Goal: Task Accomplishment & Management: Use online tool/utility

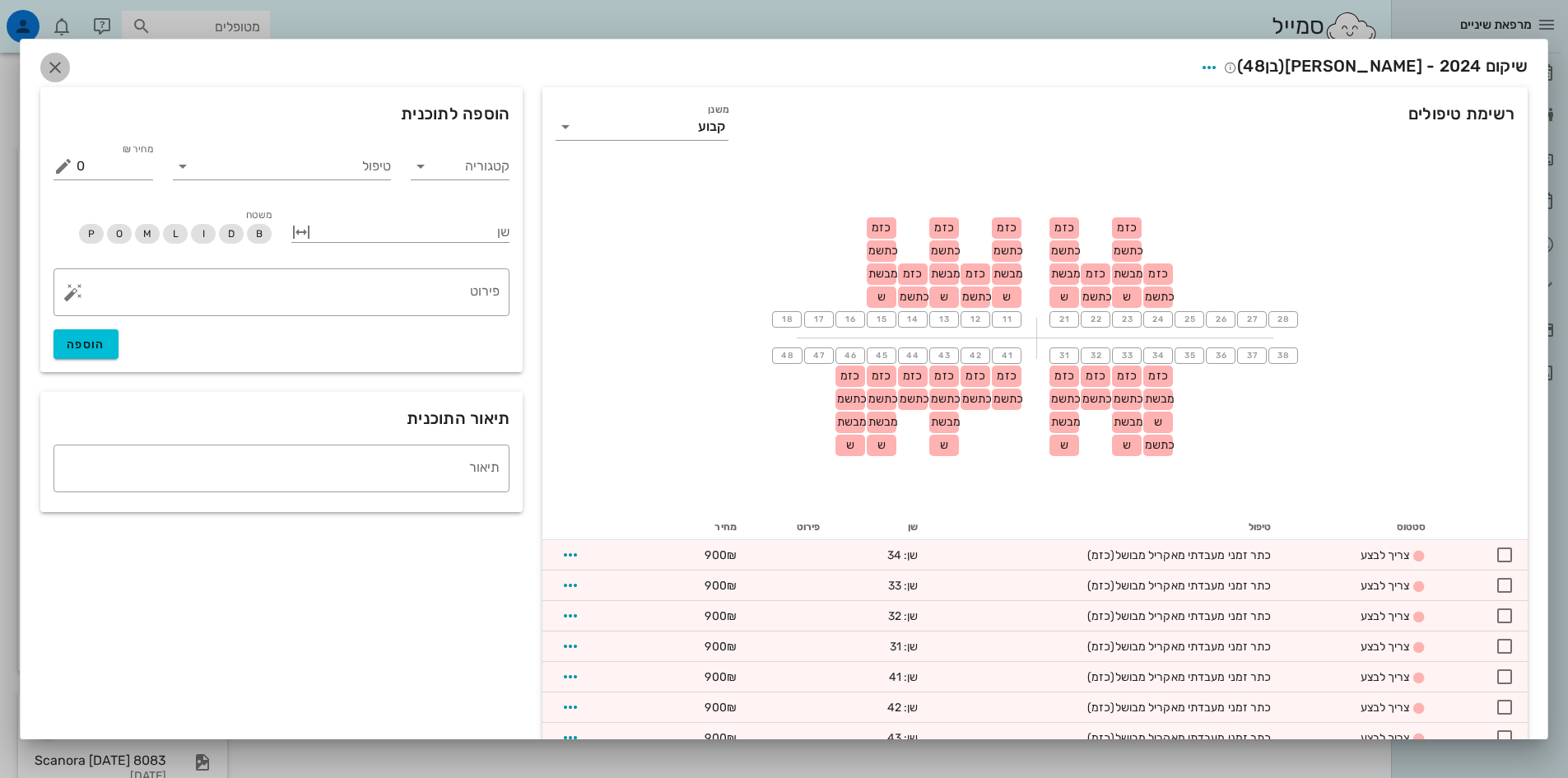
click at [65, 63] on icon "button" at bounding box center [55, 67] width 19 height 19
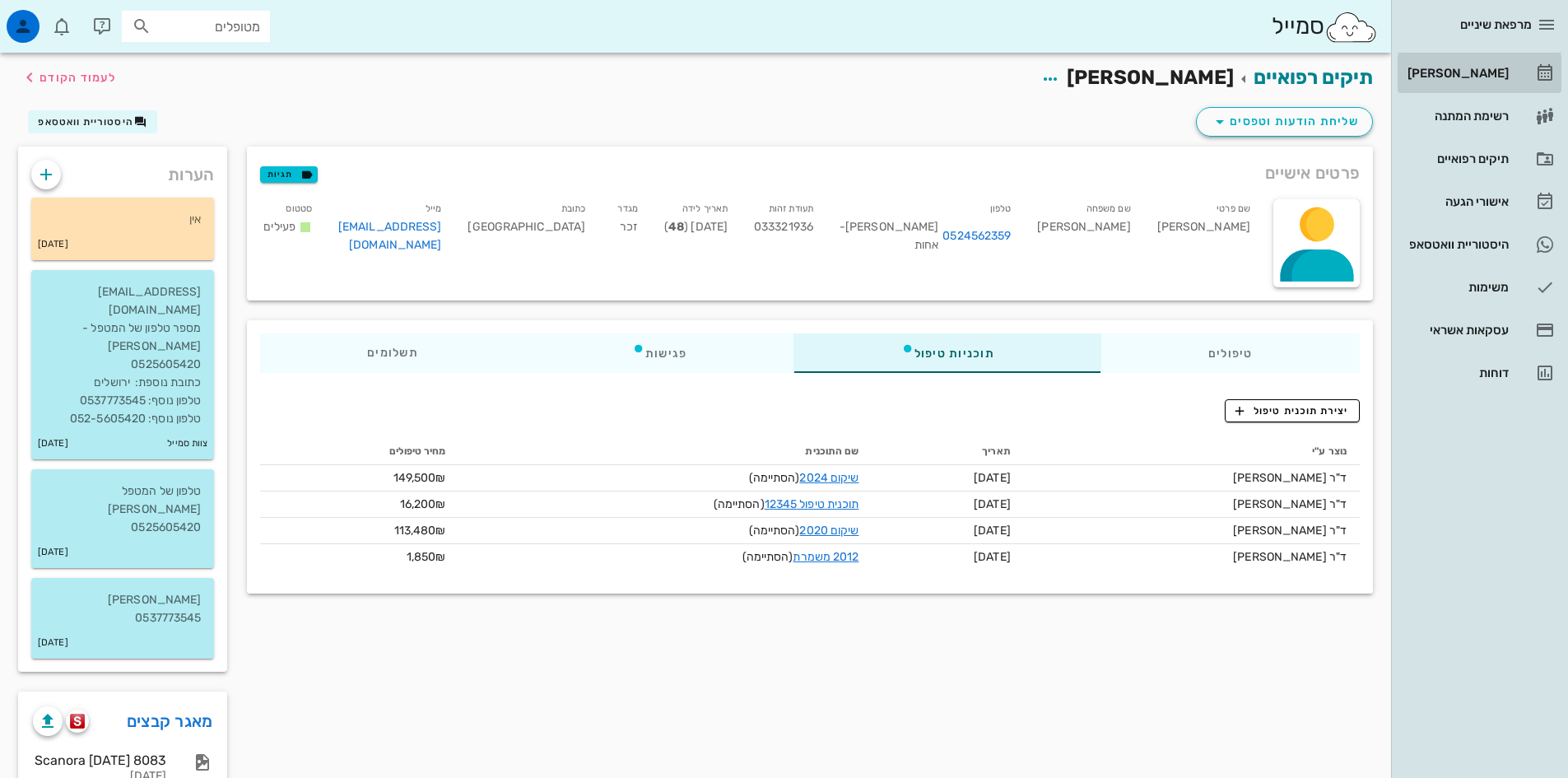
click at [1460, 68] on div "[PERSON_NAME]" at bounding box center [1457, 73] width 105 height 14
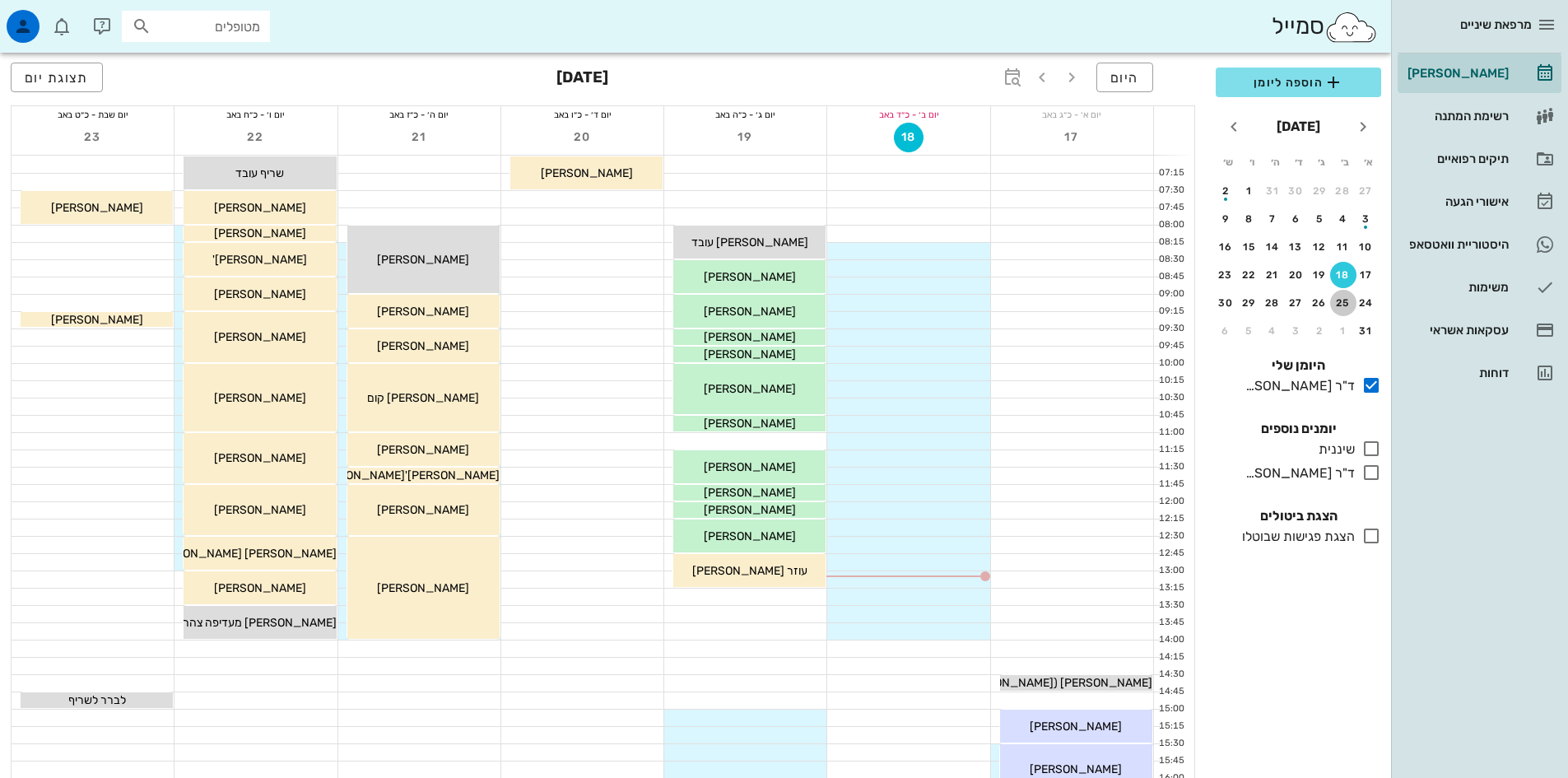
click at [1344, 307] on div "25" at bounding box center [1343, 303] width 26 height 12
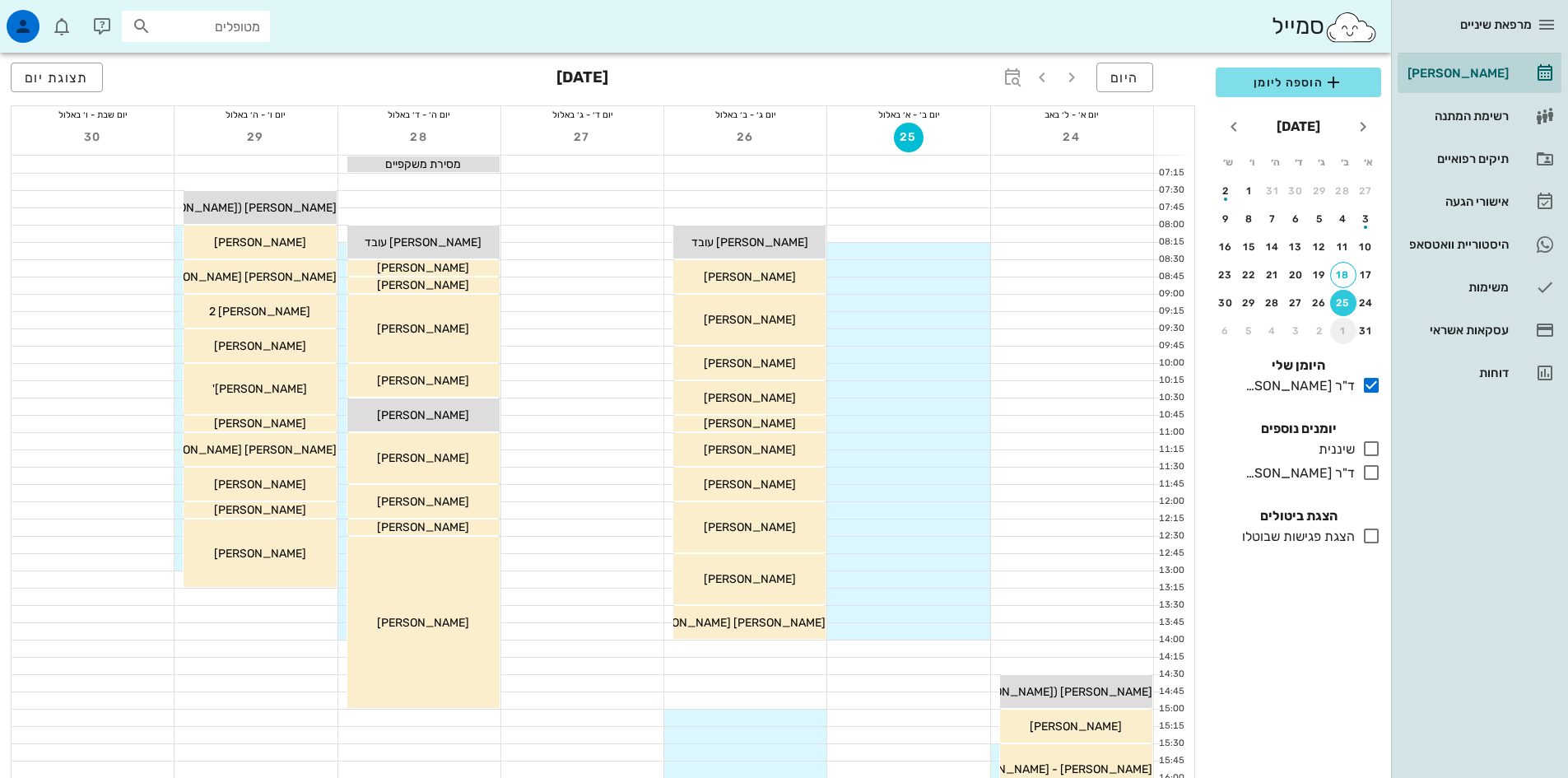
click at [1342, 331] on div "1" at bounding box center [1343, 331] width 26 height 12
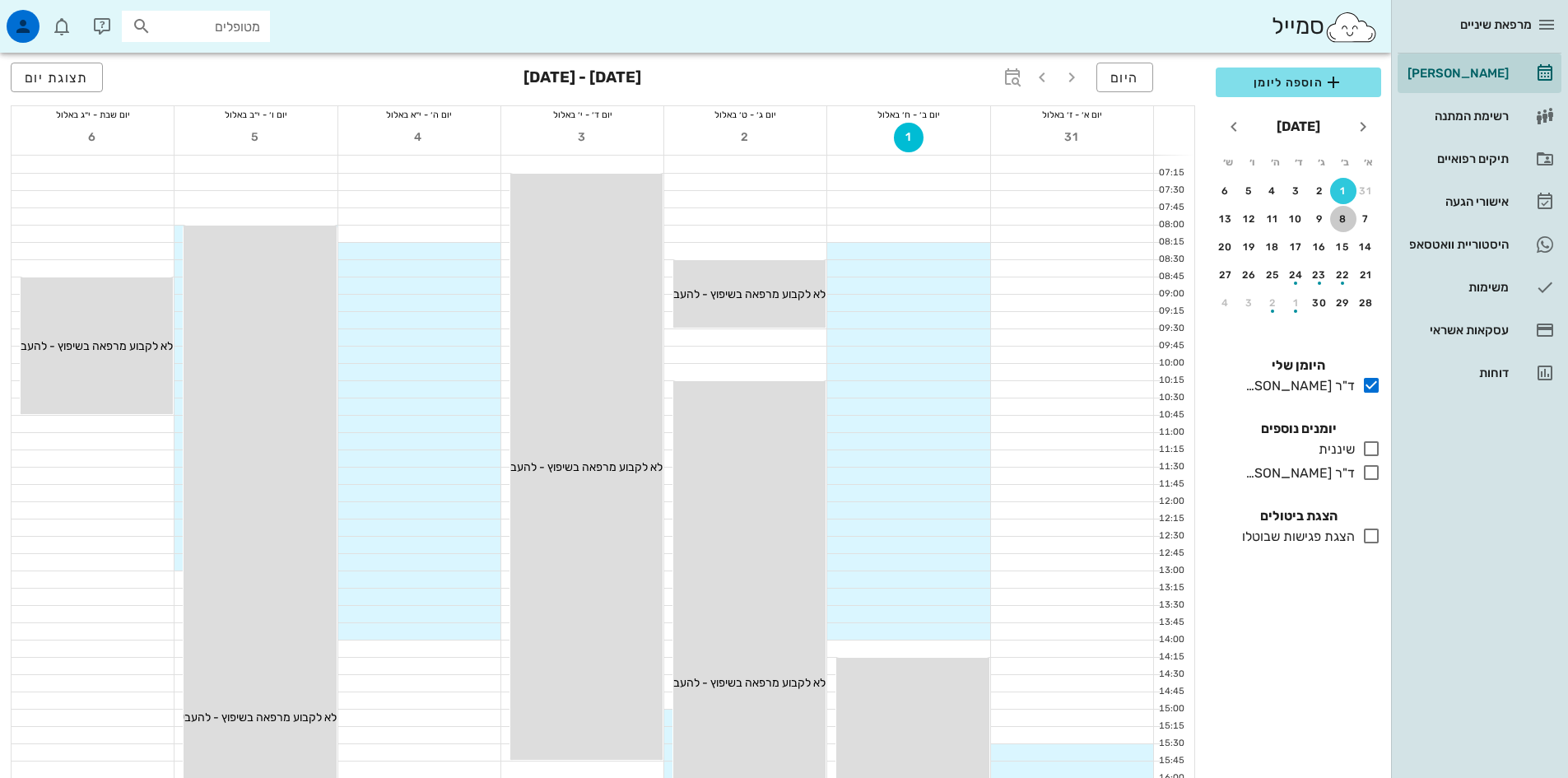
click at [1342, 223] on div "8" at bounding box center [1343, 220] width 26 height 12
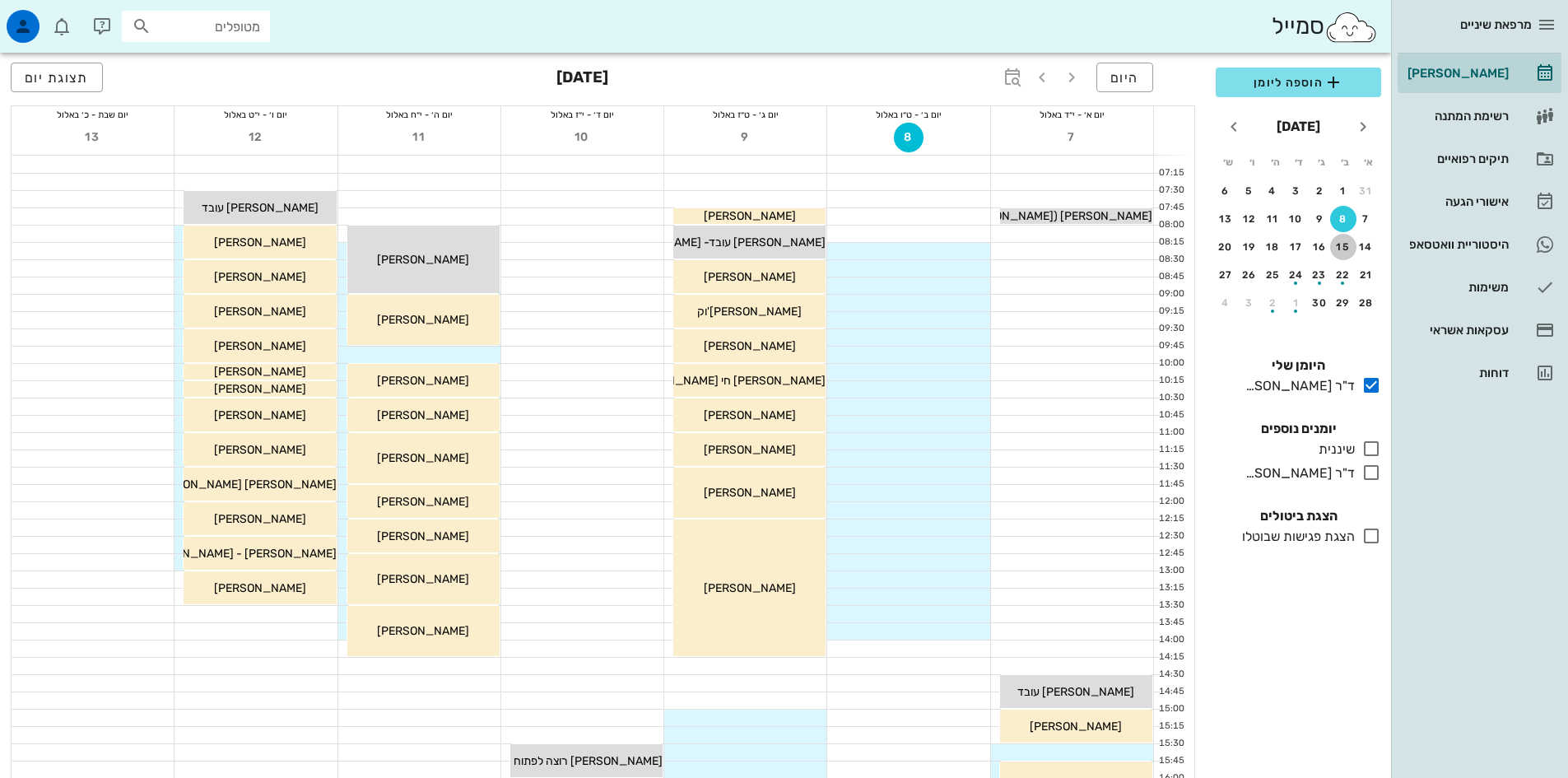
click at [1341, 248] on div "15" at bounding box center [1343, 248] width 26 height 12
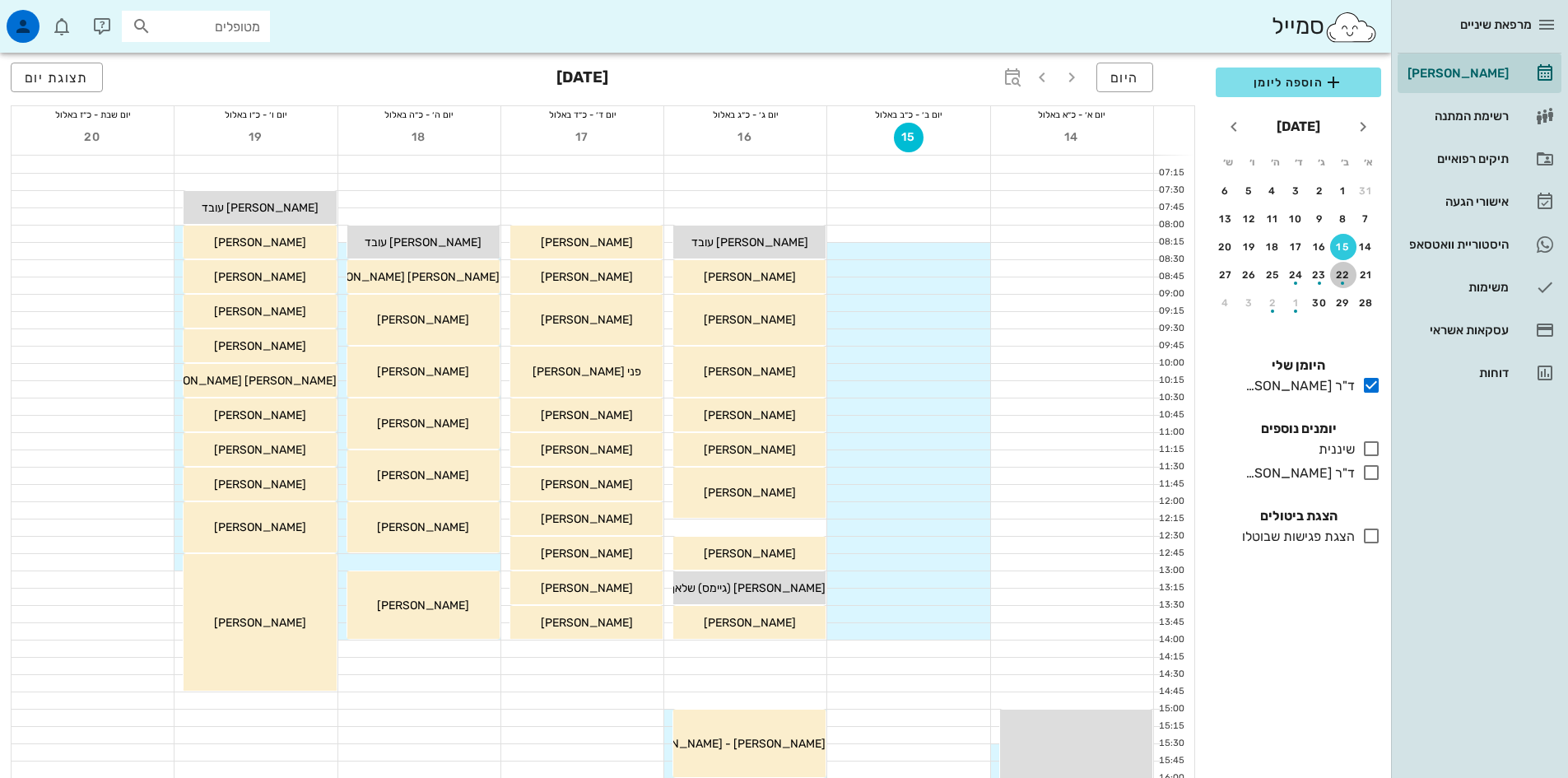
click at [1344, 274] on div "22" at bounding box center [1343, 275] width 26 height 12
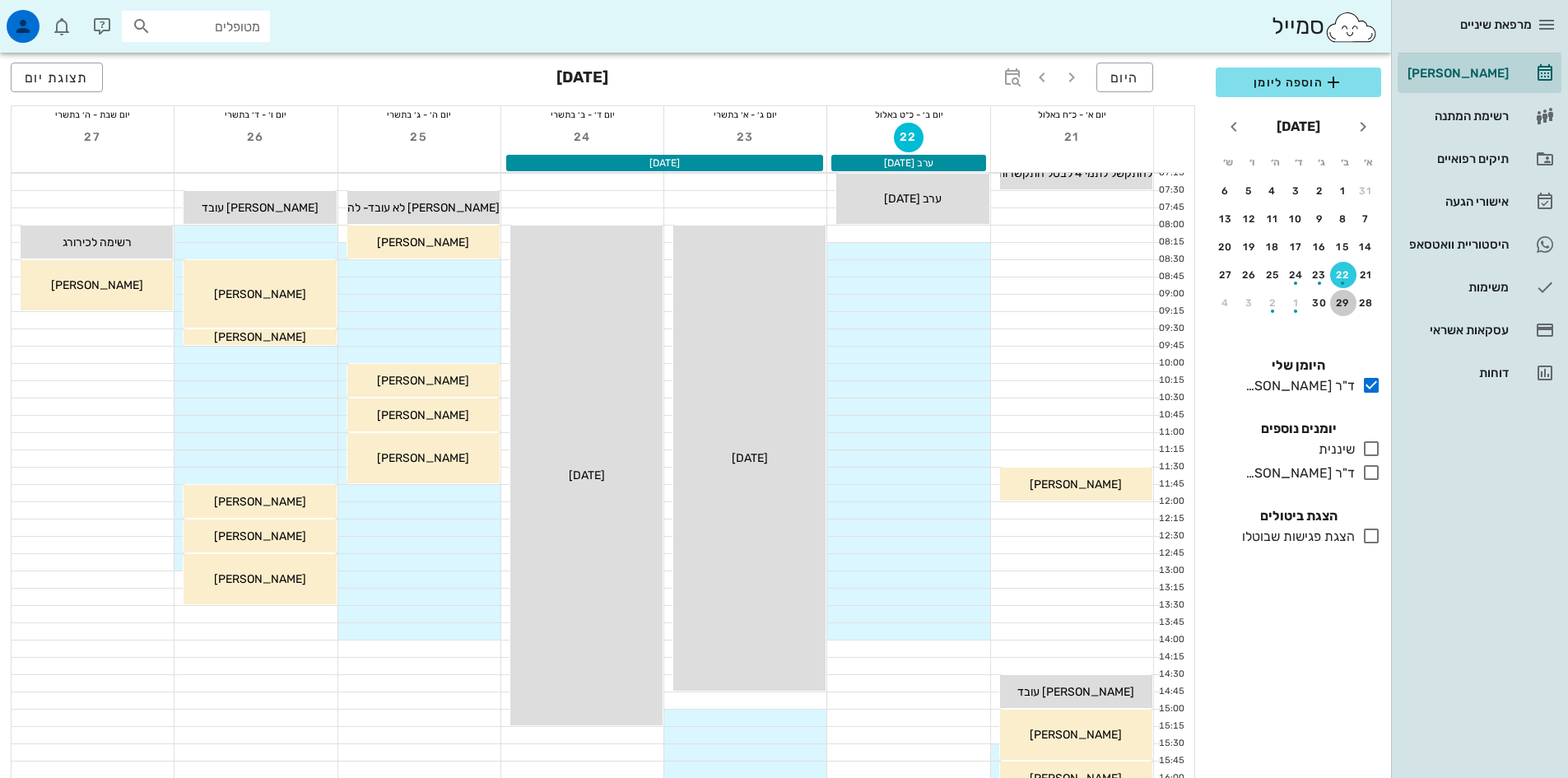
click at [1345, 301] on div "29" at bounding box center [1343, 303] width 26 height 12
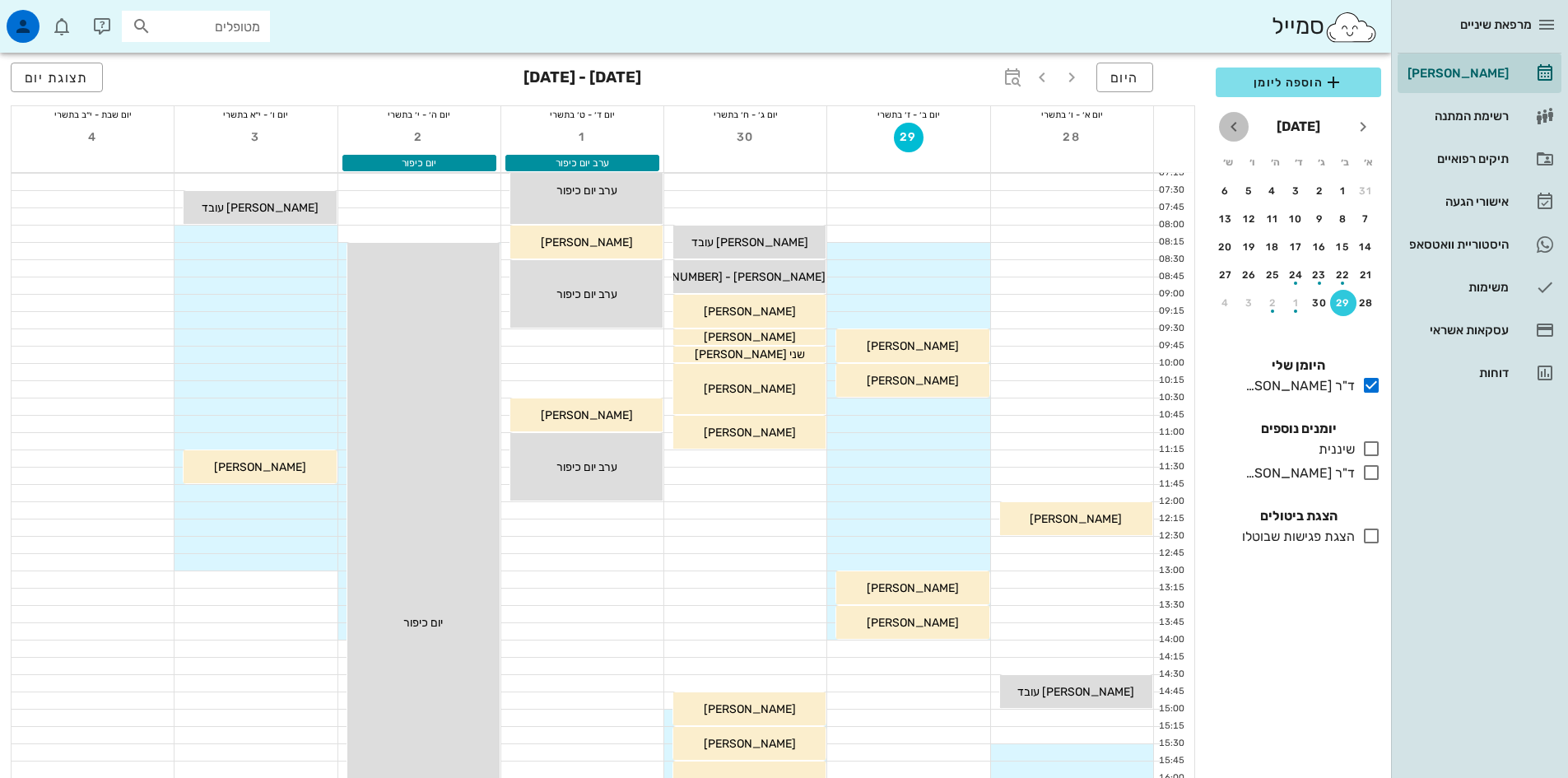
click at [1231, 127] on icon "חודש הבא" at bounding box center [1234, 126] width 19 height 19
click at [1343, 218] on div "button" at bounding box center [1343, 222] width 26 height 9
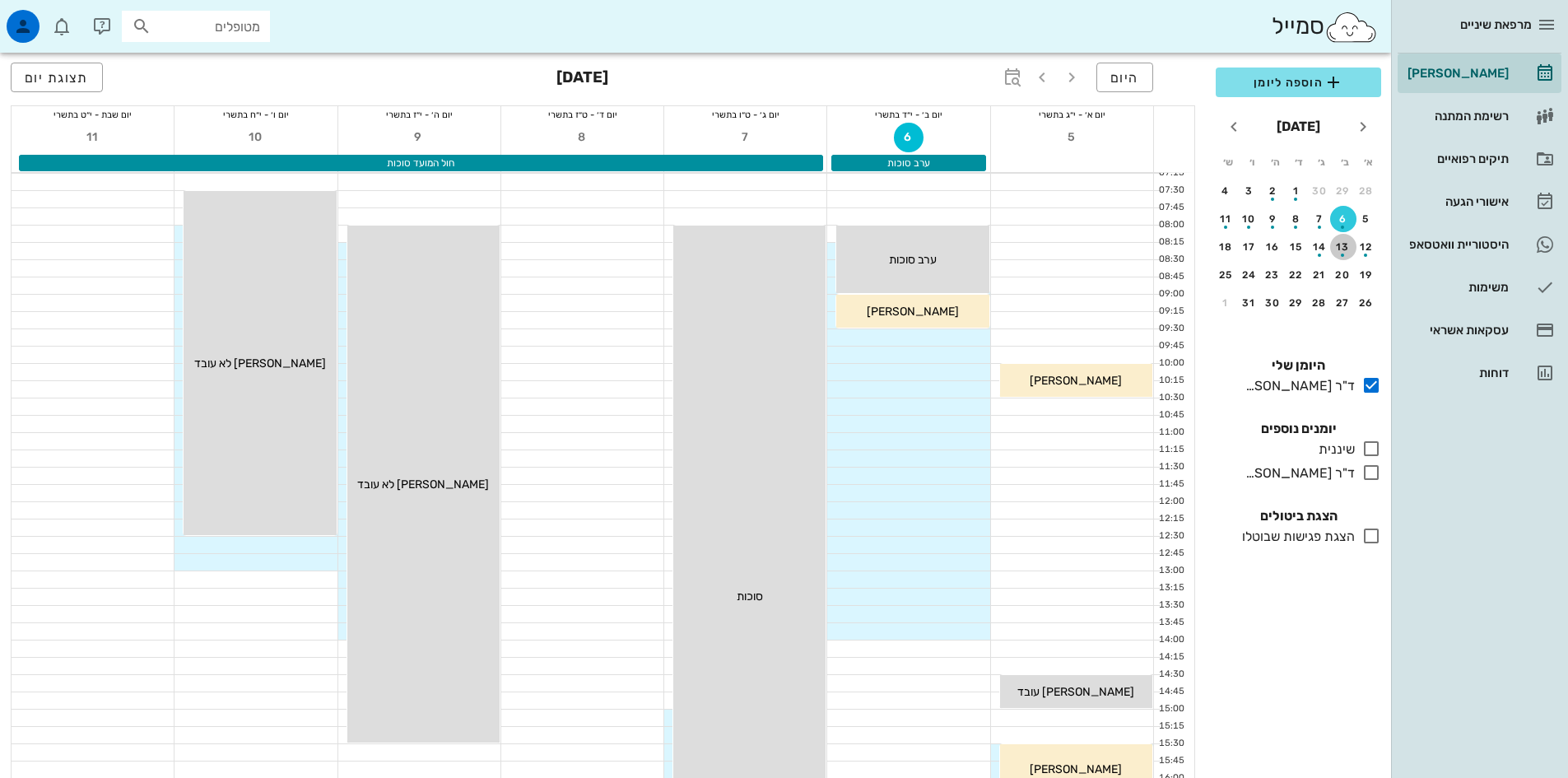
click at [1344, 244] on div "13" at bounding box center [1343, 248] width 26 height 12
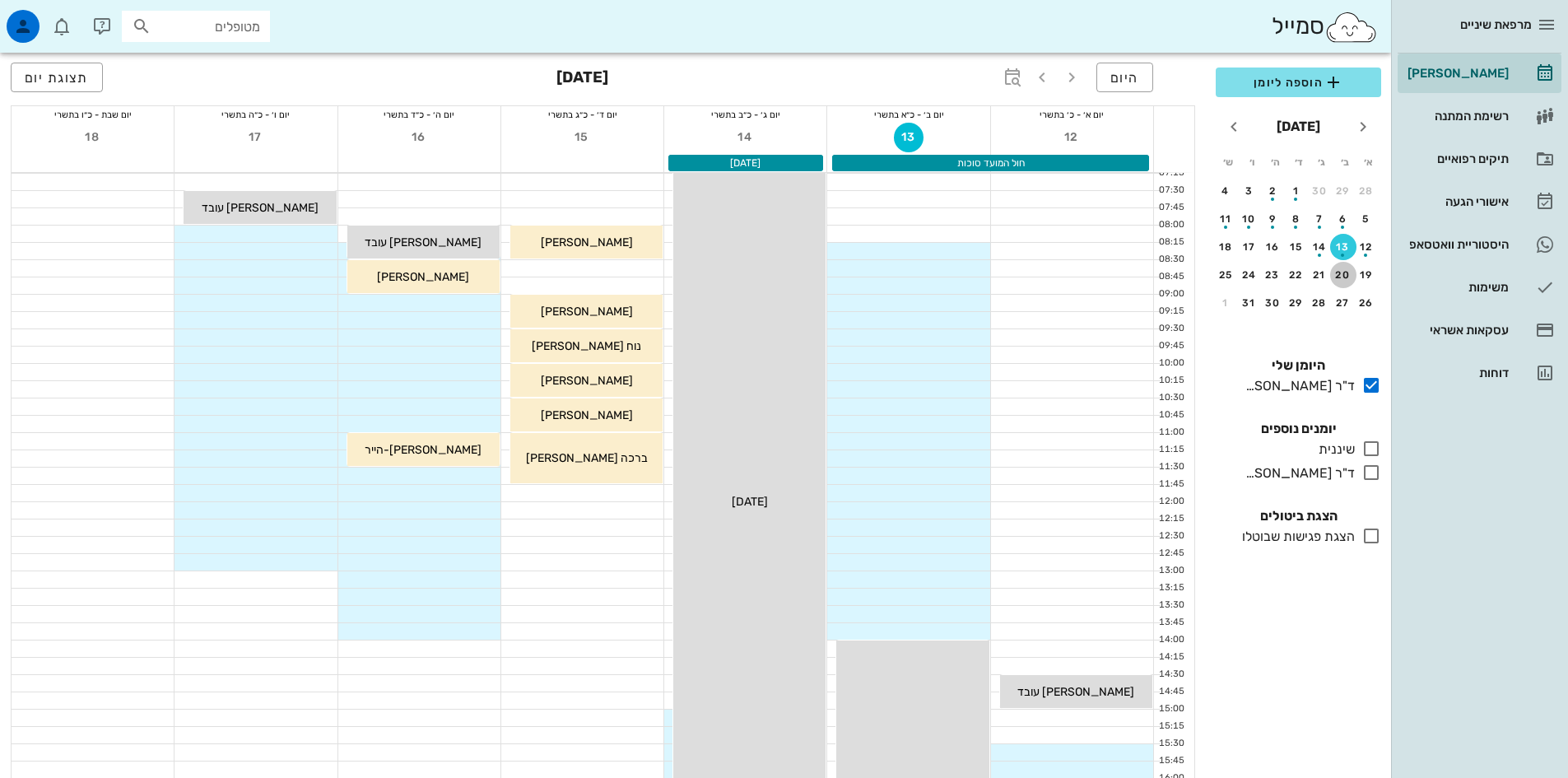
click at [1341, 271] on div "20" at bounding box center [1343, 275] width 26 height 12
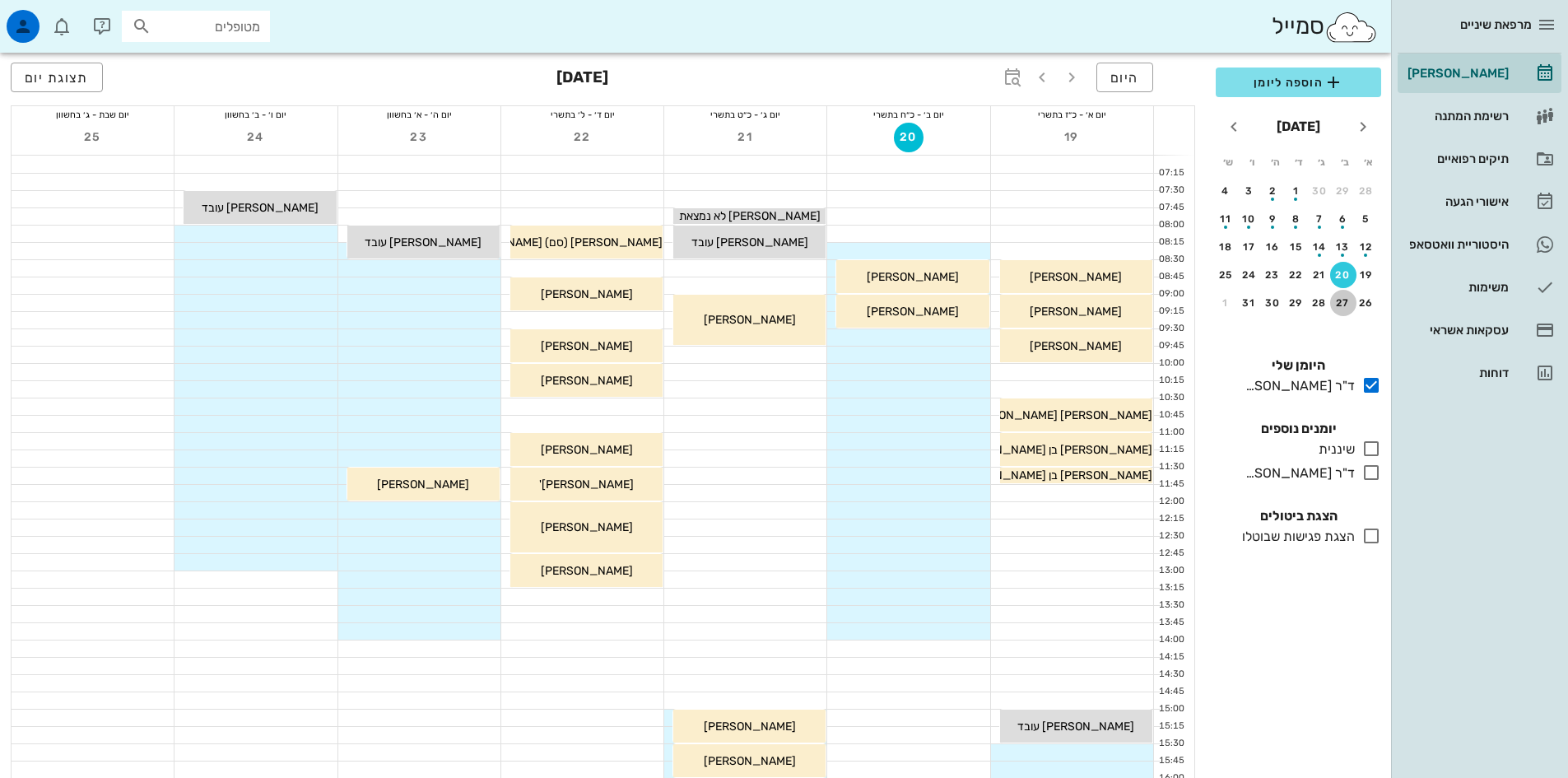
click at [1342, 303] on div "27" at bounding box center [1343, 303] width 26 height 12
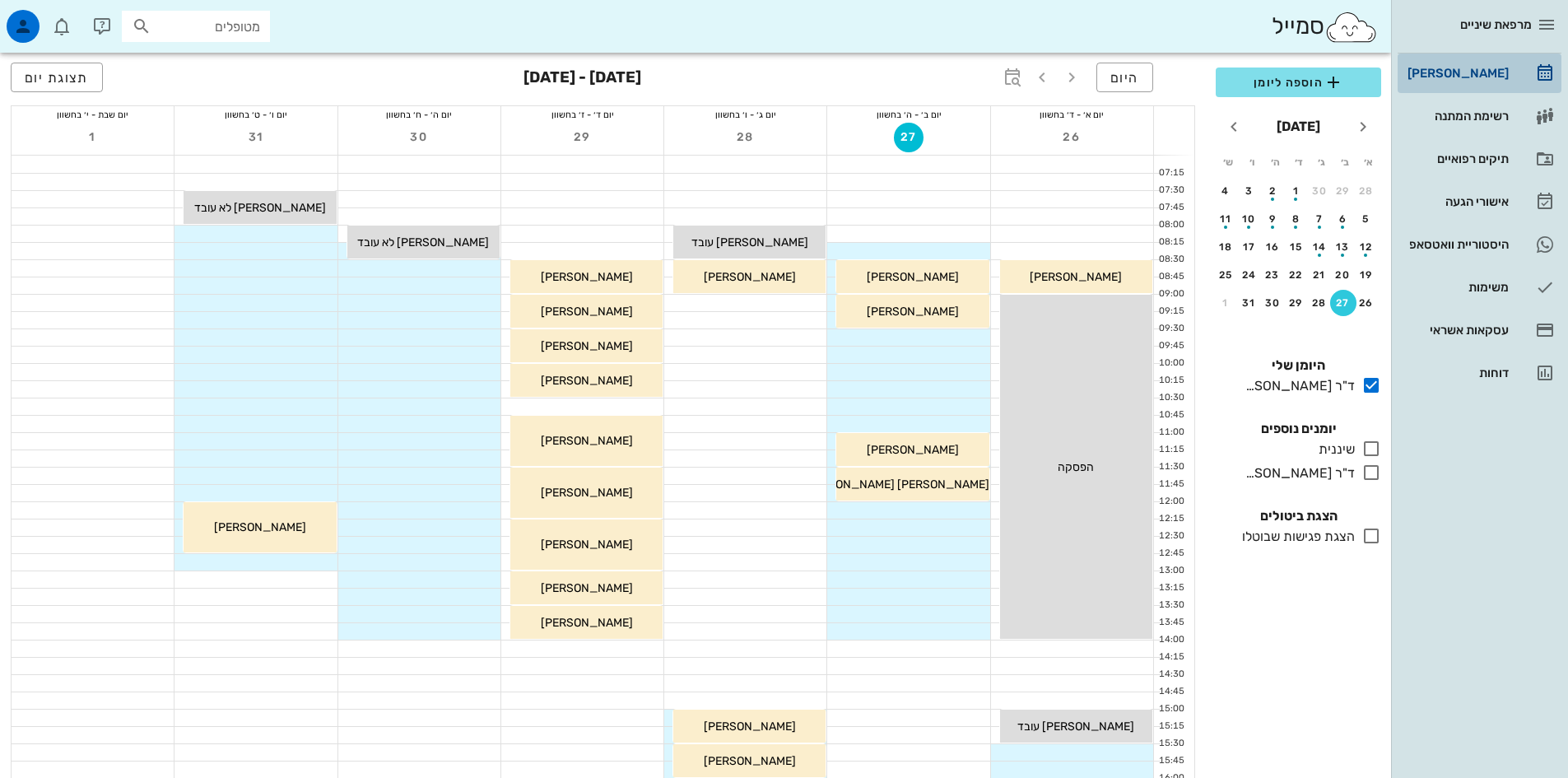
click at [1492, 65] on div "[PERSON_NAME]" at bounding box center [1457, 73] width 105 height 26
